Goal: Obtain resource: Download file/media

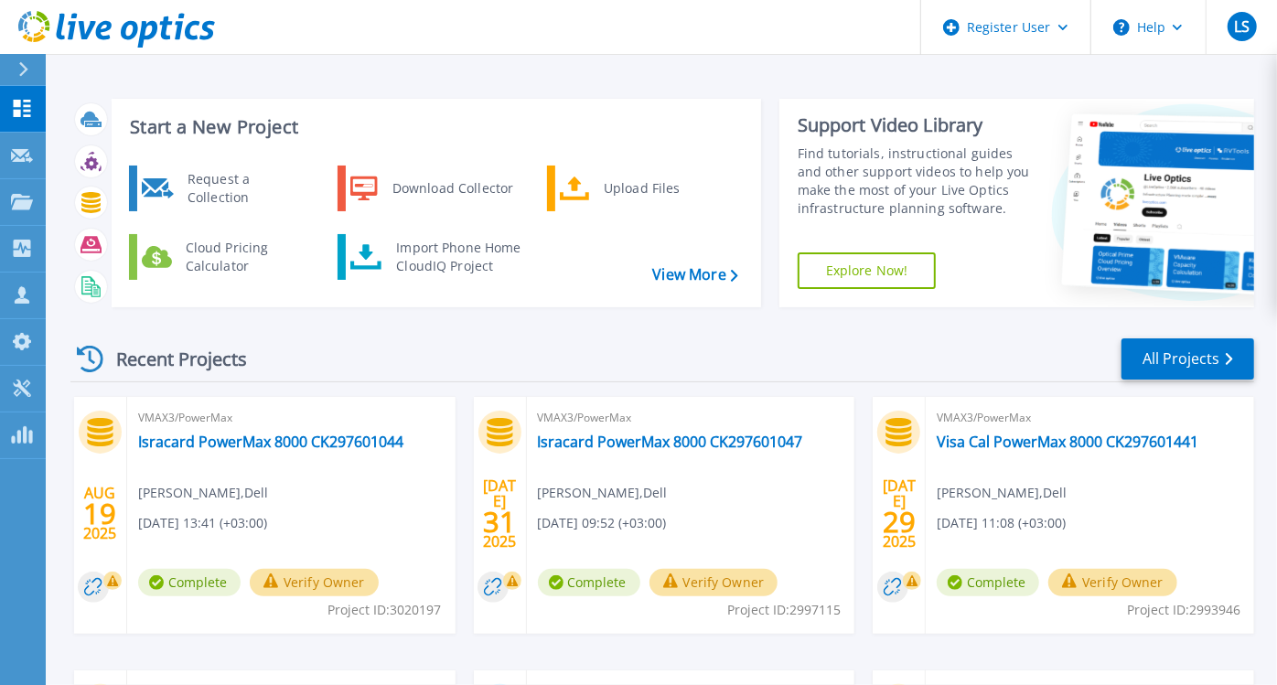
scroll to position [224, 0]
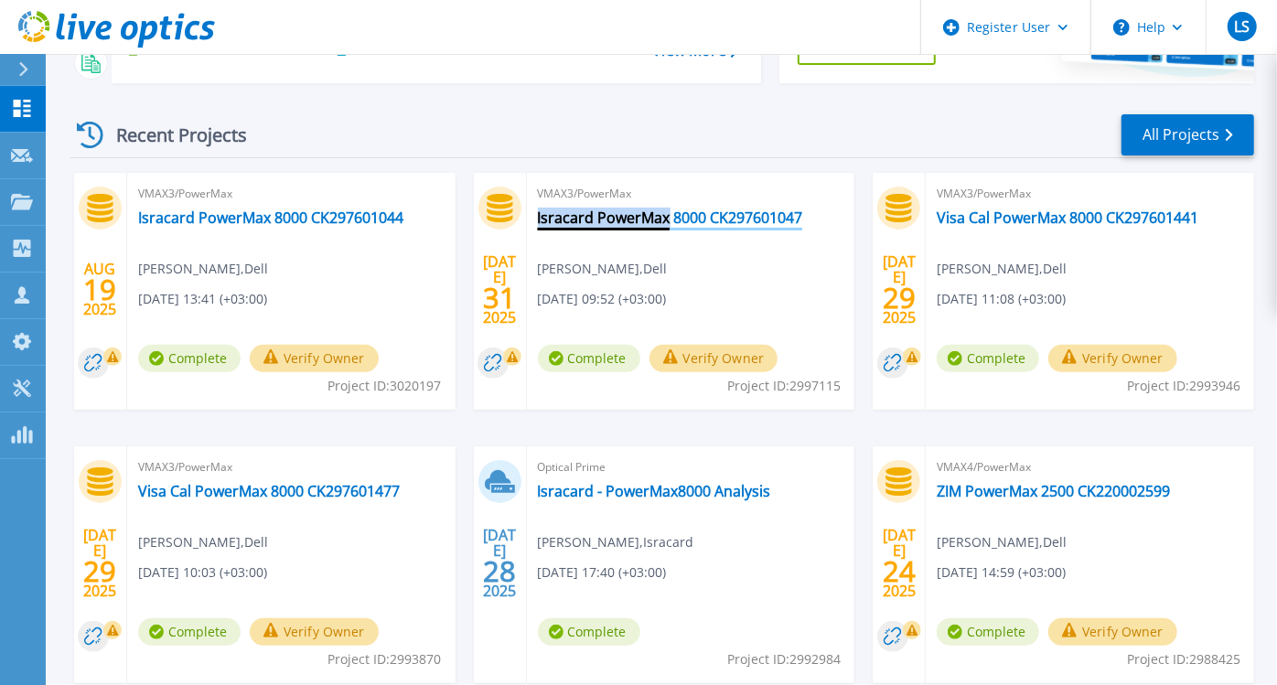
drag, startPoint x: 530, startPoint y: 213, endPoint x: 666, endPoint y: 222, distance: 135.6
click at [666, 222] on div "VMAX3/PowerMax Isracard PowerMax 8000 CK297601047 [PERSON_NAME] , Dell [DATE] 0…" at bounding box center [691, 291] width 328 height 237
copy link "Isracard PowerMax"
click at [738, 215] on link "Isracard PowerMax 8000 CK297601047" at bounding box center [670, 217] width 265 height 18
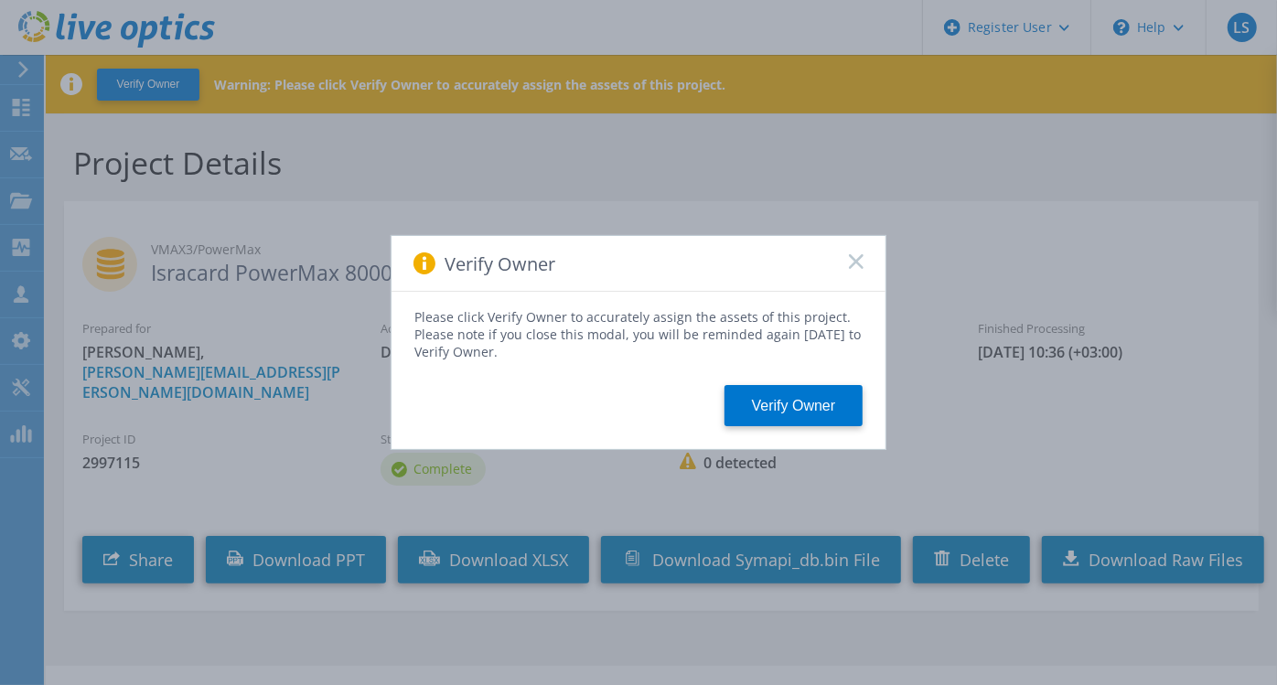
click at [863, 258] on div "Verify Owner" at bounding box center [638, 264] width 494 height 56
click at [855, 262] on rect at bounding box center [856, 261] width 16 height 16
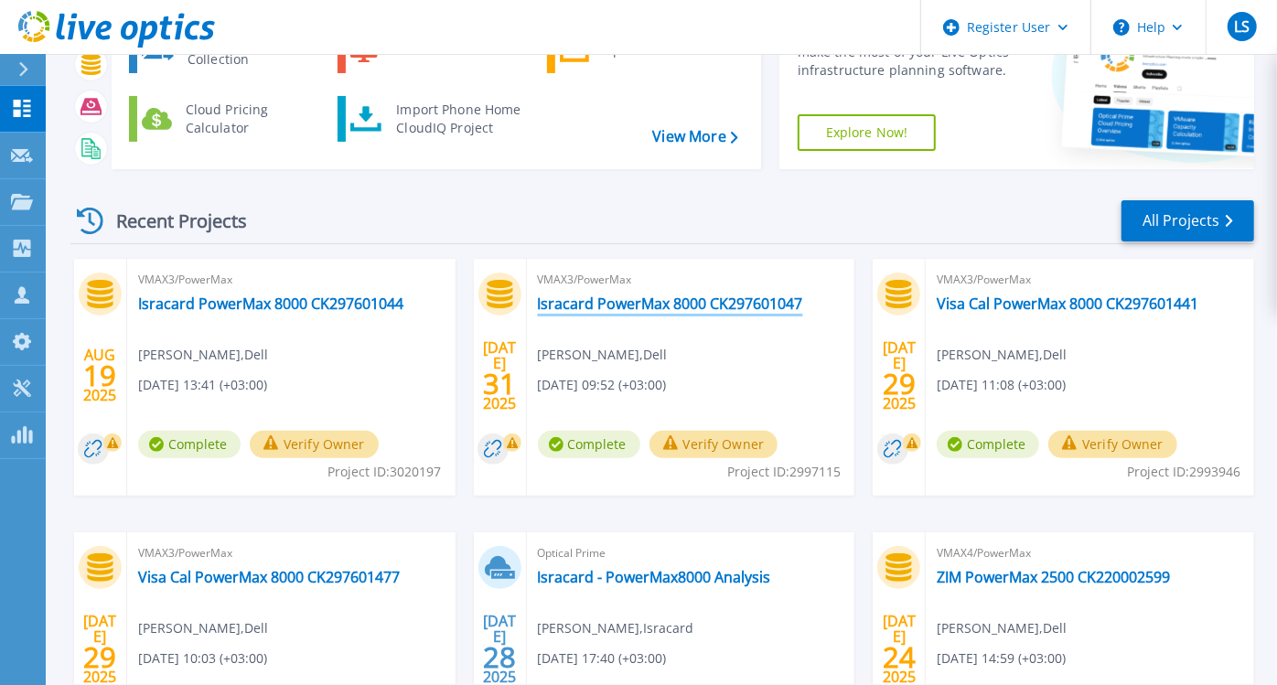
scroll to position [176, 0]
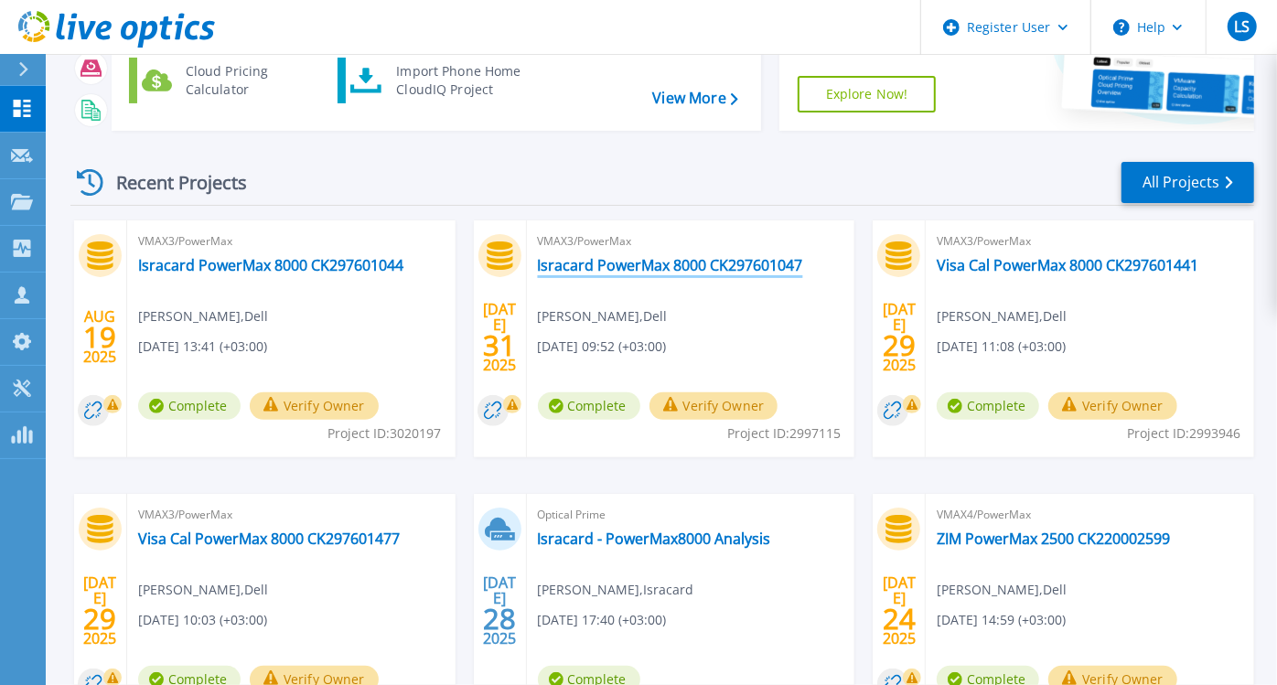
click at [750, 266] on link "Isracard PowerMax 8000 CK297601047" at bounding box center [670, 265] width 265 height 18
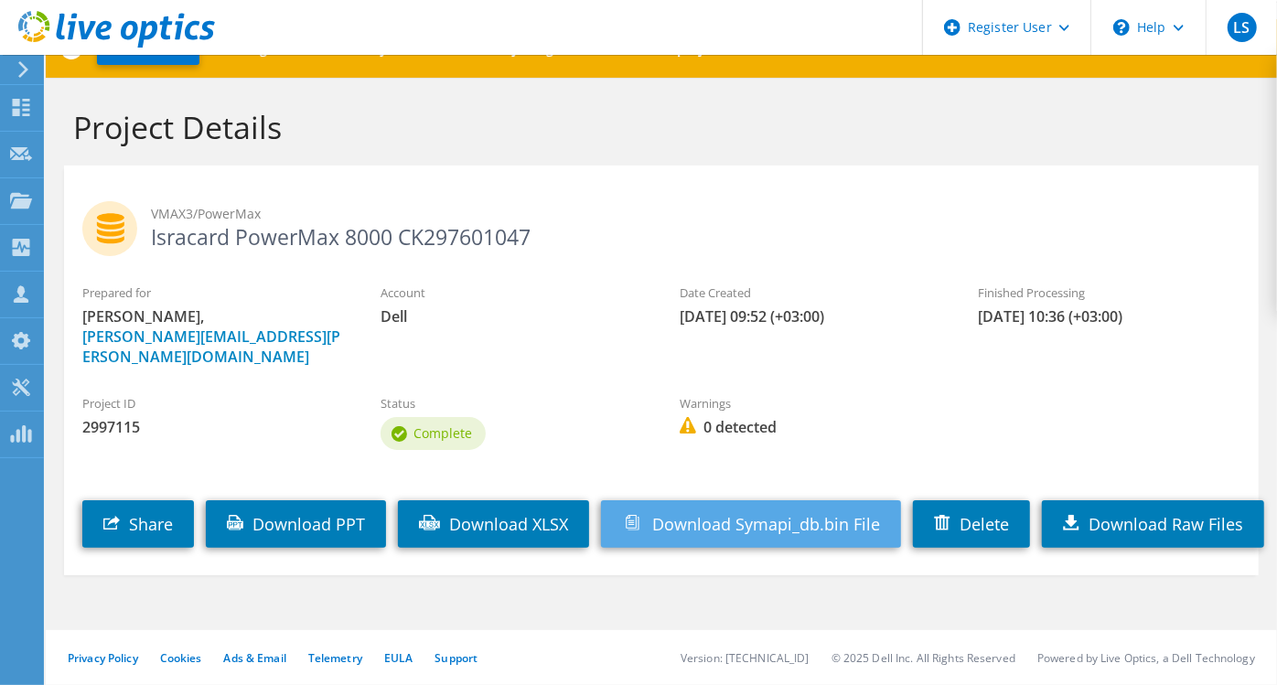
scroll to position [62, 0]
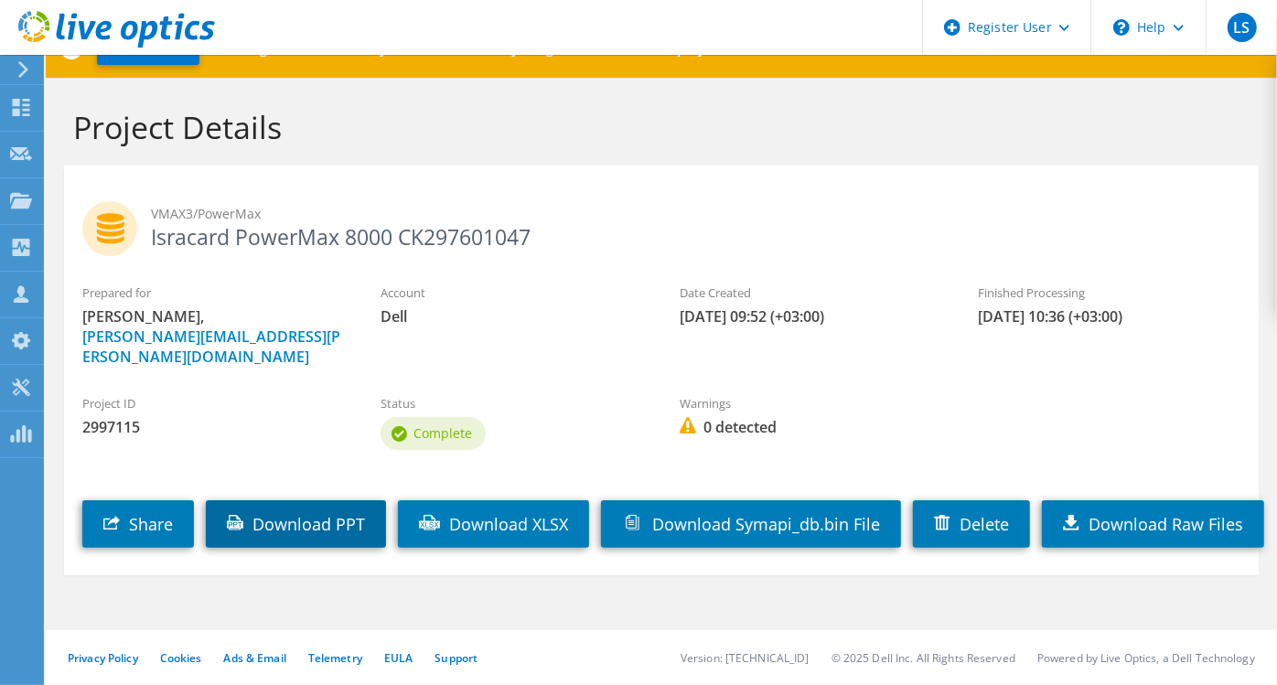
click at [350, 500] on link "Download PPT" at bounding box center [296, 524] width 180 height 48
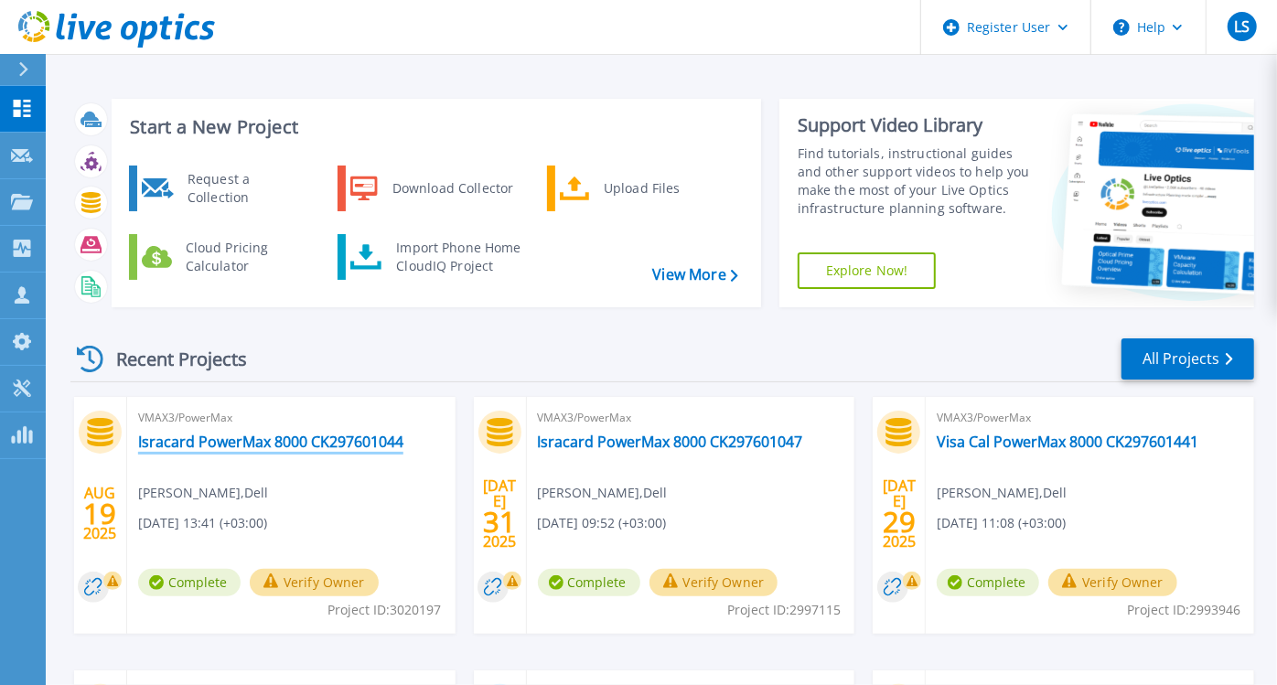
click at [317, 444] on link "Isracard PowerMax 8000 CK297601044" at bounding box center [270, 442] width 265 height 18
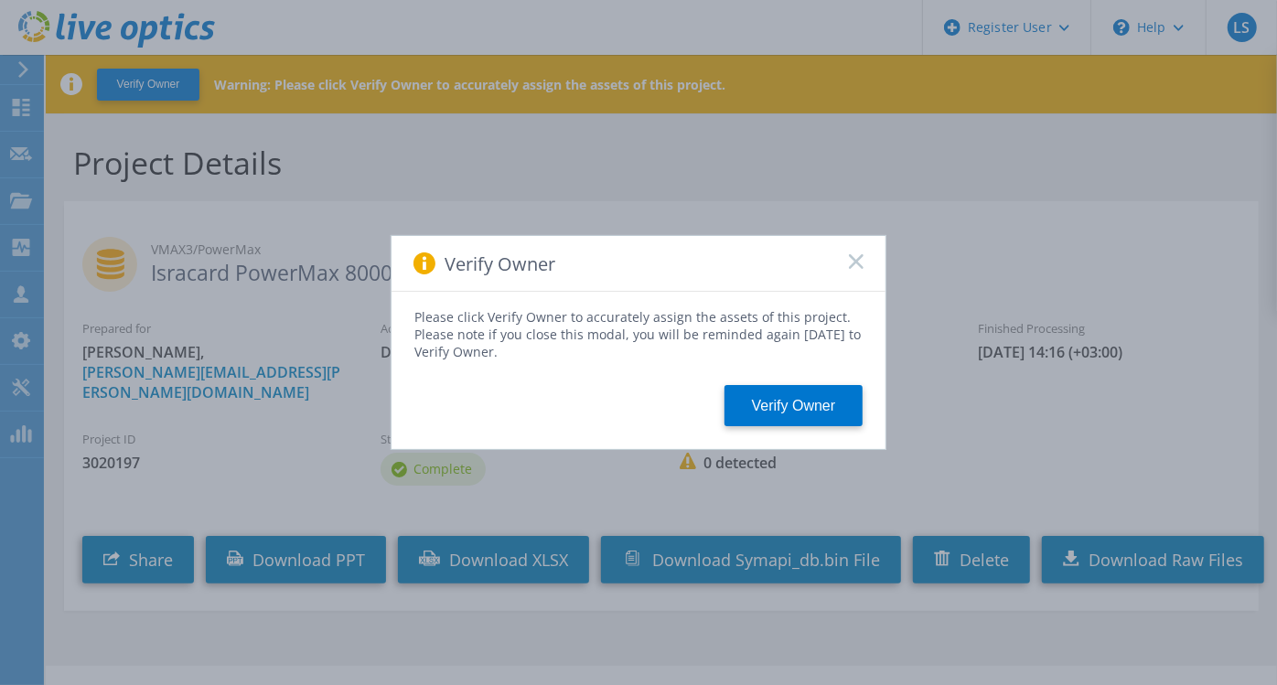
click at [853, 263] on rect at bounding box center [856, 261] width 16 height 16
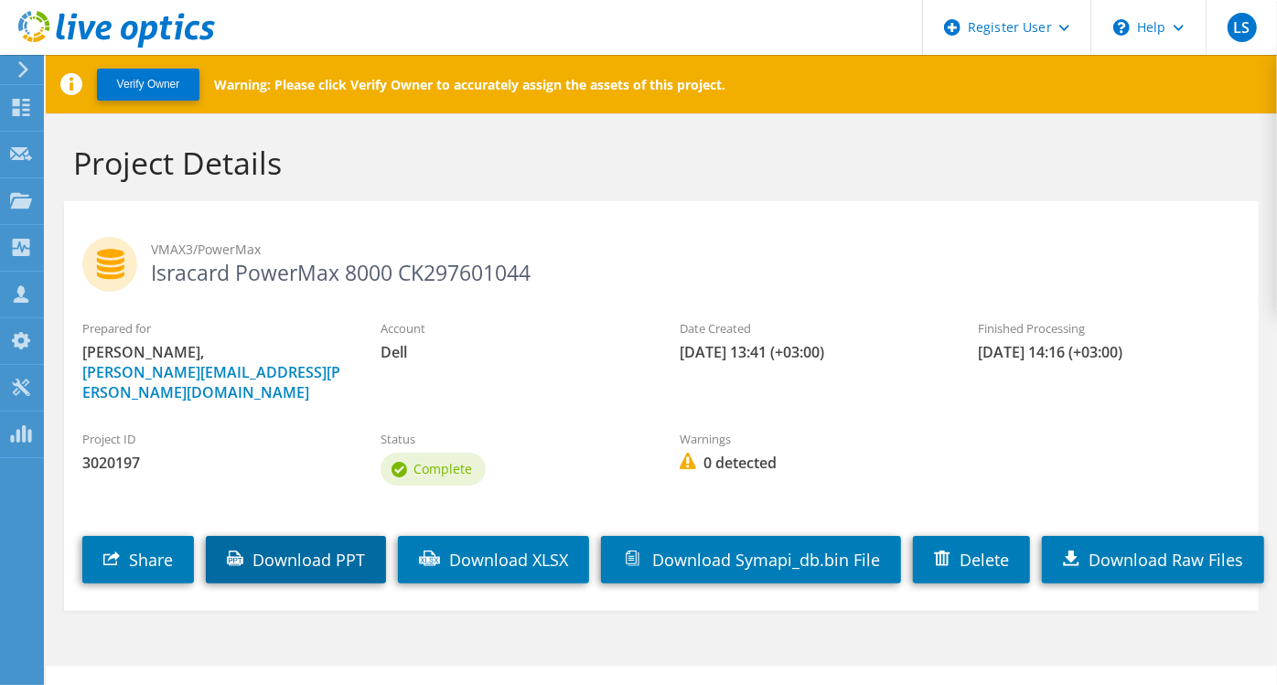
click at [340, 536] on link "Download PPT" at bounding box center [296, 560] width 180 height 48
click at [1248, 453] on div "Project ID 3020197 Status Complete Warnings 0 detected" at bounding box center [661, 456] width 1194 height 88
